Goal: Book appointment/travel/reservation

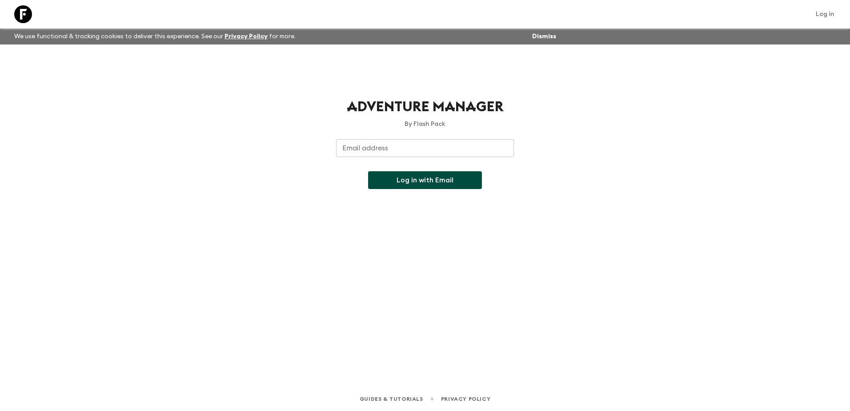
click at [441, 153] on input "Email address" at bounding box center [425, 148] width 178 height 18
type input "[EMAIL_ADDRESS][DOMAIN_NAME]"
click at [431, 184] on button "Log in with Email" at bounding box center [425, 180] width 114 height 18
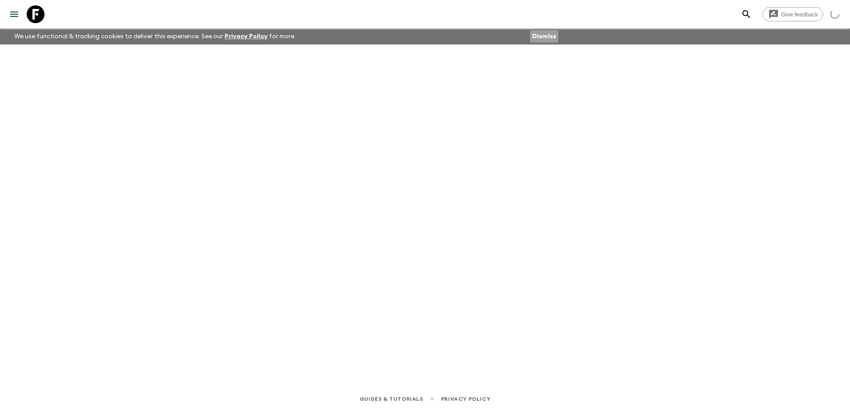
click at [551, 35] on button "Dismiss" at bounding box center [544, 36] width 28 height 12
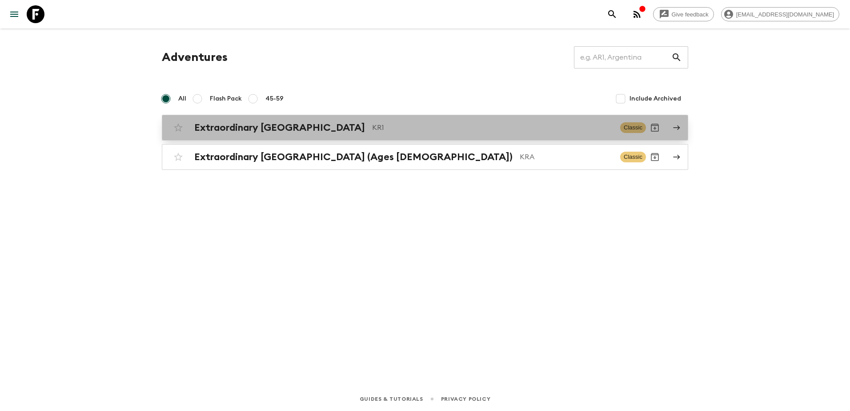
click at [487, 133] on div "Extraordinary [GEOGRAPHIC_DATA] KR1" at bounding box center [403, 128] width 419 height 12
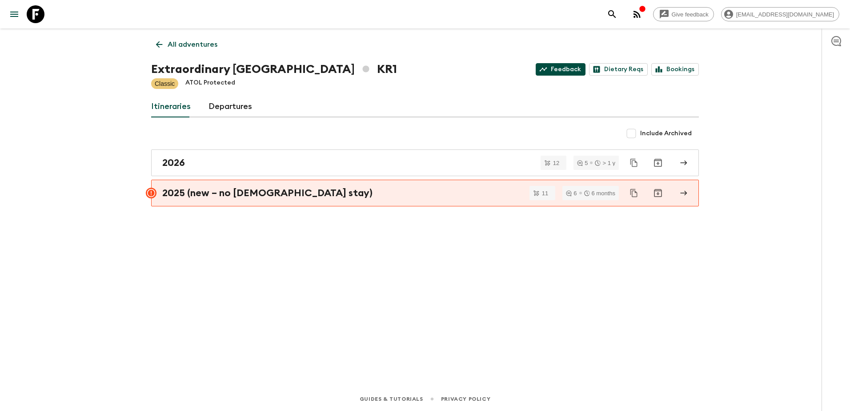
click at [558, 68] on link "Feedback" at bounding box center [561, 69] width 50 height 12
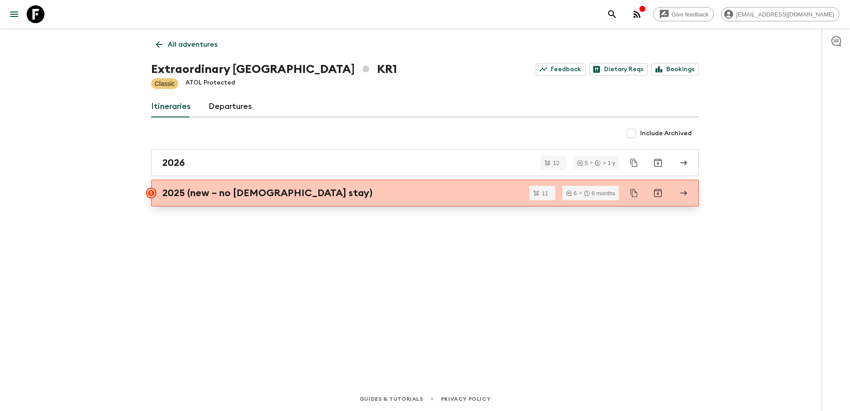
click at [342, 195] on div "2025 (new – no [DEMOGRAPHIC_DATA] stay)" at bounding box center [416, 193] width 508 height 12
